Goal: Information Seeking & Learning: Learn about a topic

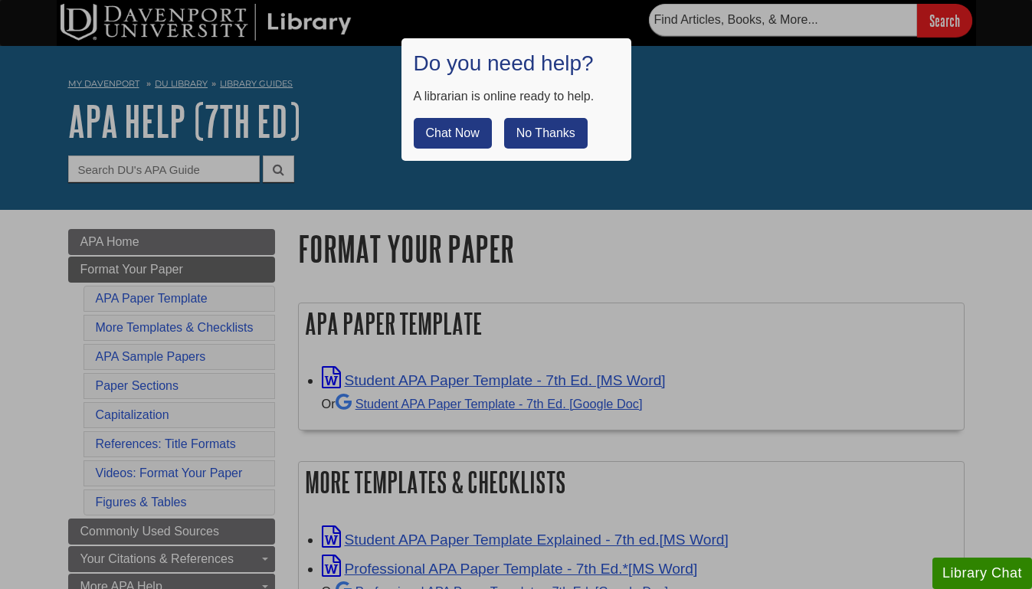
scroll to position [156, 0]
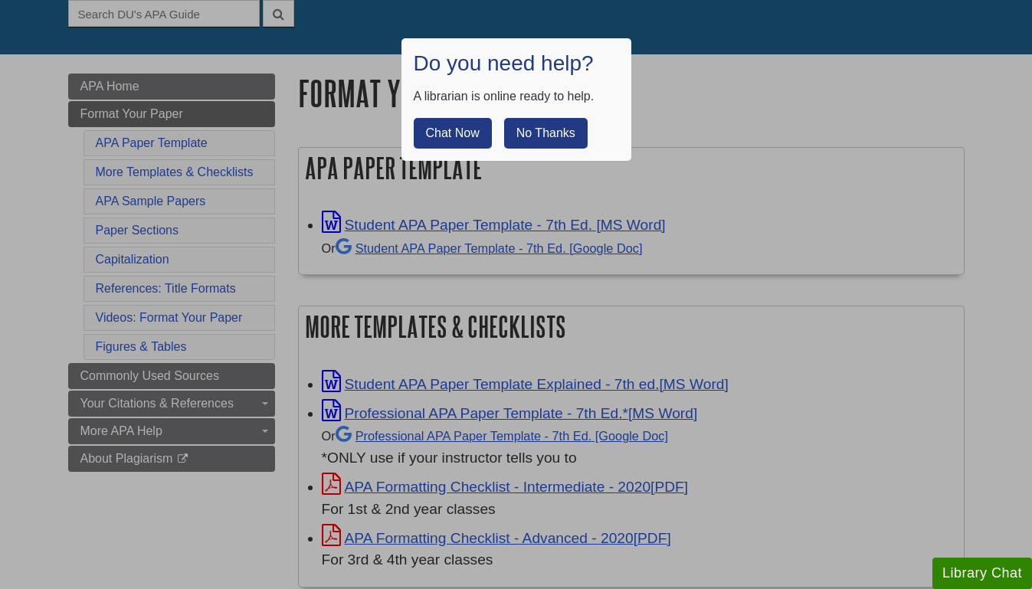
click at [540, 132] on button "No Thanks" at bounding box center [546, 133] width 84 height 31
